Goal: Task Accomplishment & Management: Manage account settings

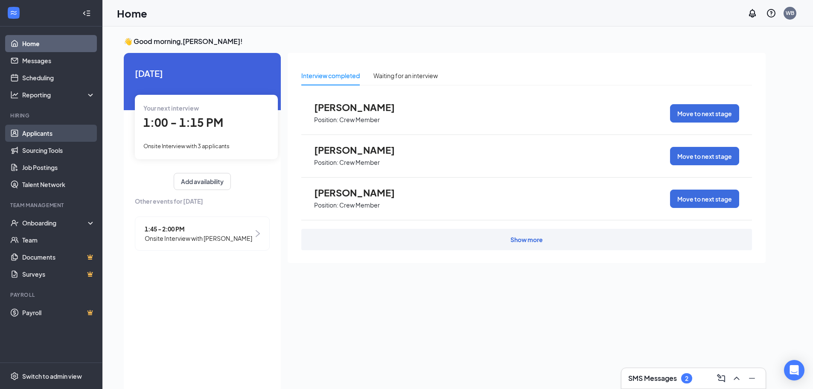
click at [32, 133] on link "Applicants" at bounding box center [58, 133] width 73 height 17
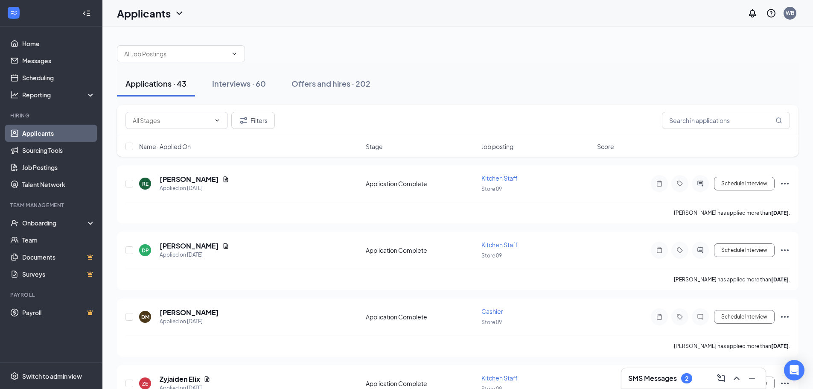
click at [231, 112] on div "Filters Name · Applied On Stage Job posting Score" at bounding box center [458, 131] width 682 height 52
click at [229, 85] on div "Interviews · 60" at bounding box center [239, 83] width 54 height 11
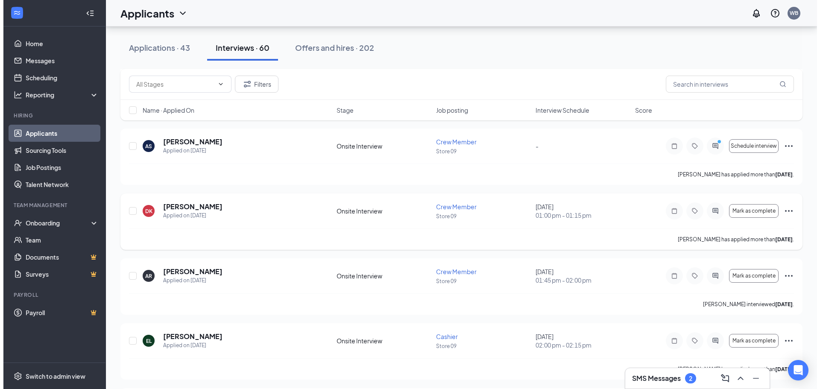
scroll to position [640, 0]
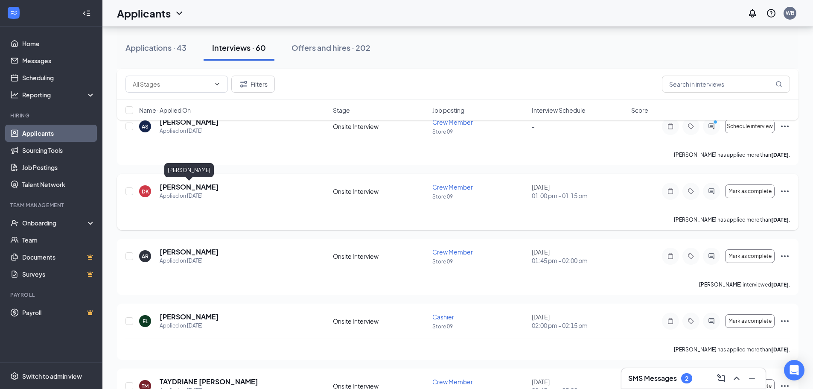
click at [180, 189] on h5 "[PERSON_NAME]" at bounding box center [189, 186] width 59 height 9
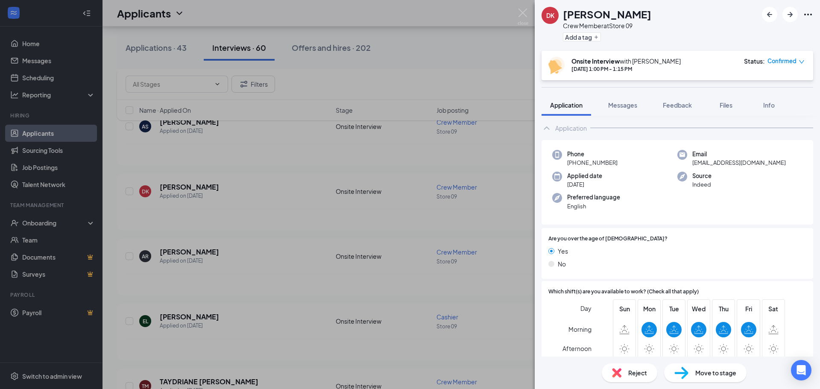
scroll to position [129, 0]
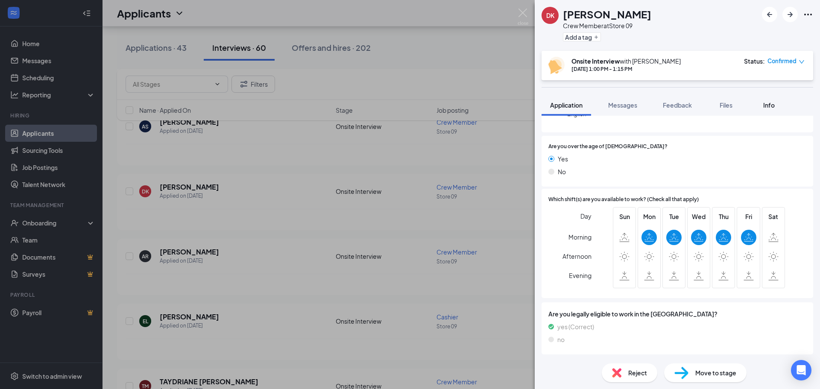
click at [771, 105] on span "Info" at bounding box center [769, 105] width 12 height 8
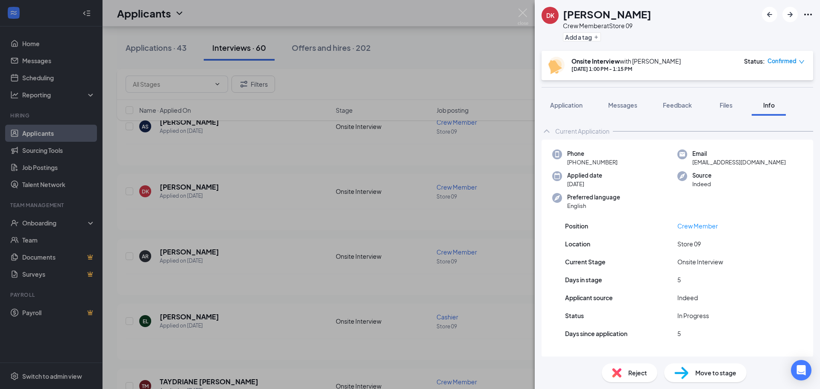
click at [478, 76] on div "DK De'[PERSON_NAME] Crew Member at Store 09 Add a tag Onsite Interview with [PE…" at bounding box center [410, 194] width 820 height 389
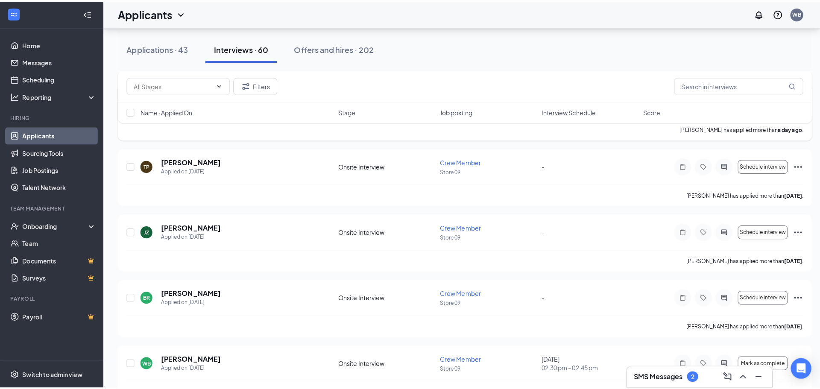
scroll to position [85, 0]
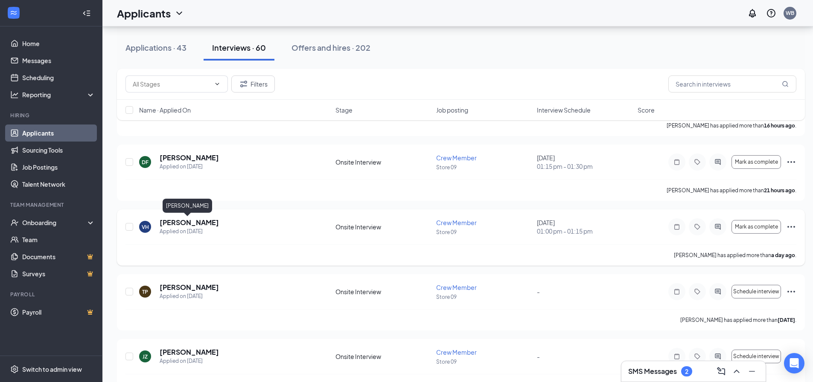
click at [187, 225] on h5 "[PERSON_NAME]" at bounding box center [189, 222] width 59 height 9
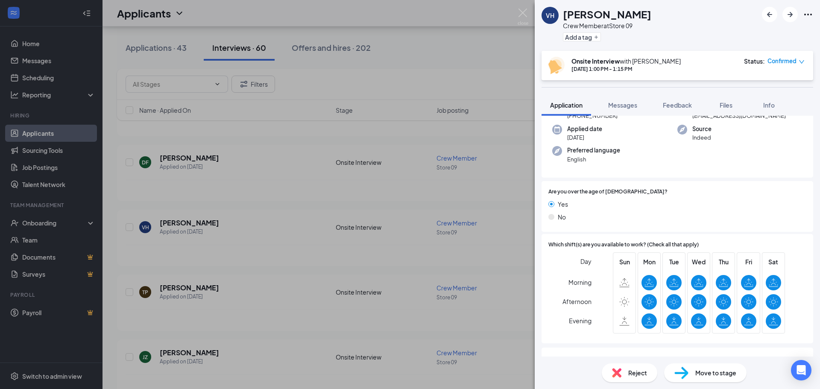
scroll to position [129, 0]
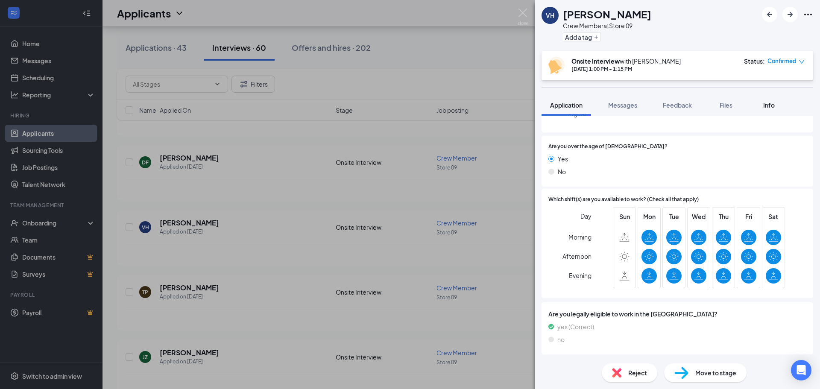
click at [770, 107] on span "Info" at bounding box center [769, 105] width 12 height 8
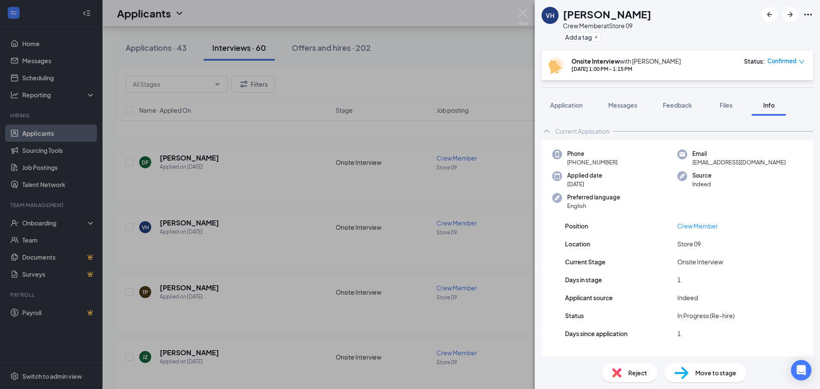
click at [243, 222] on div "VH [PERSON_NAME] Crew Member at Store 09 Add a tag Onsite Interview with [PERSO…" at bounding box center [410, 194] width 820 height 389
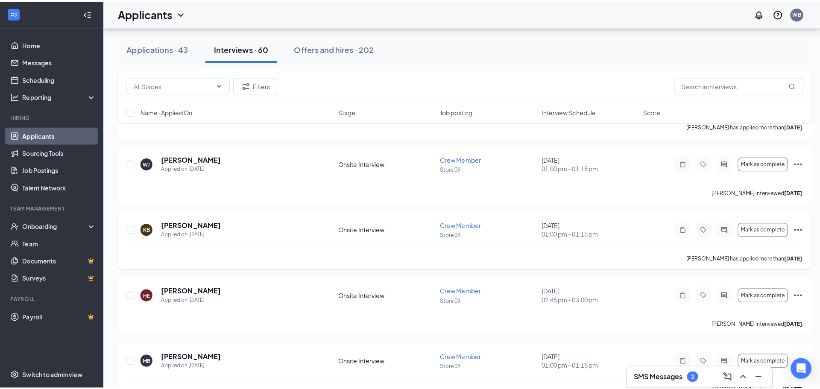
scroll to position [939, 0]
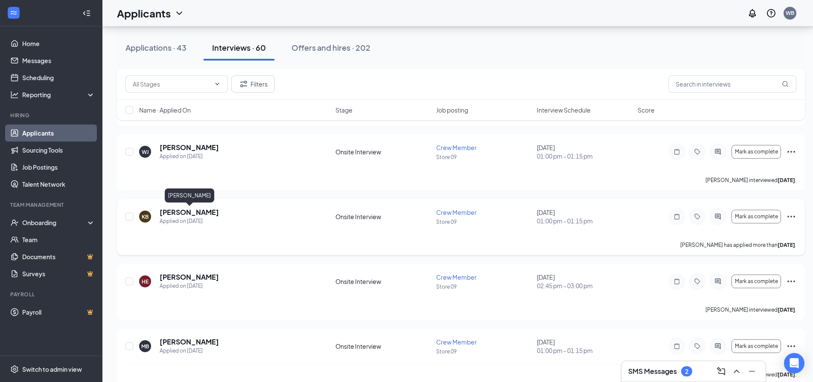
click at [187, 215] on h5 "[PERSON_NAME]" at bounding box center [189, 212] width 59 height 9
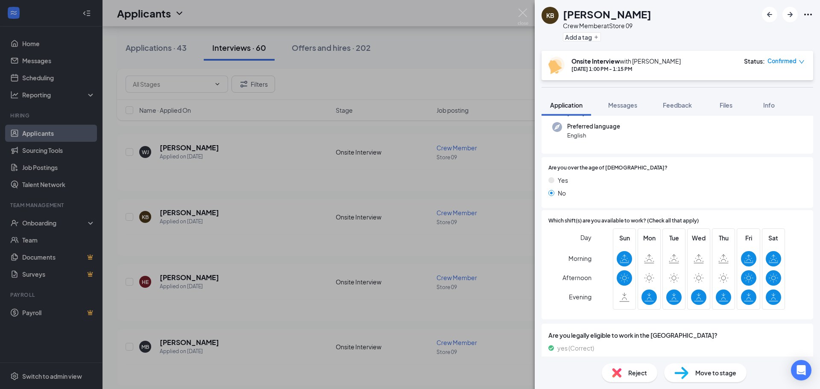
scroll to position [129, 0]
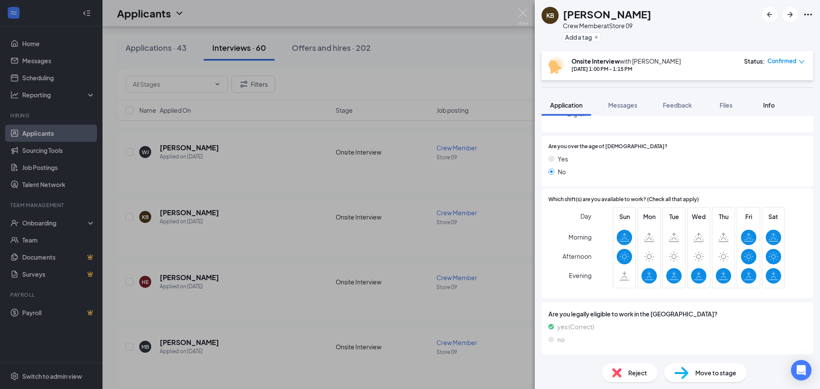
click at [765, 106] on span "Info" at bounding box center [769, 105] width 12 height 8
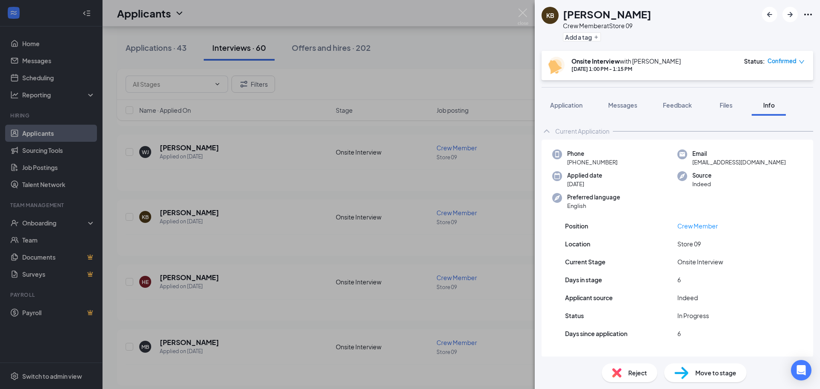
drag, startPoint x: 438, startPoint y: 61, endPoint x: 427, endPoint y: 50, distance: 15.7
click at [436, 57] on div "KB [PERSON_NAME] Crew Member at Store 09 Add a tag Onsite Interview with [PERSO…" at bounding box center [410, 194] width 820 height 389
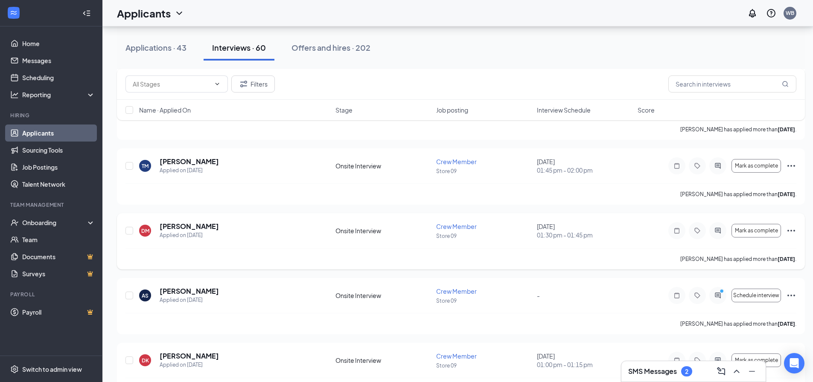
scroll to position [470, 0]
